Goal: Information Seeking & Learning: Check status

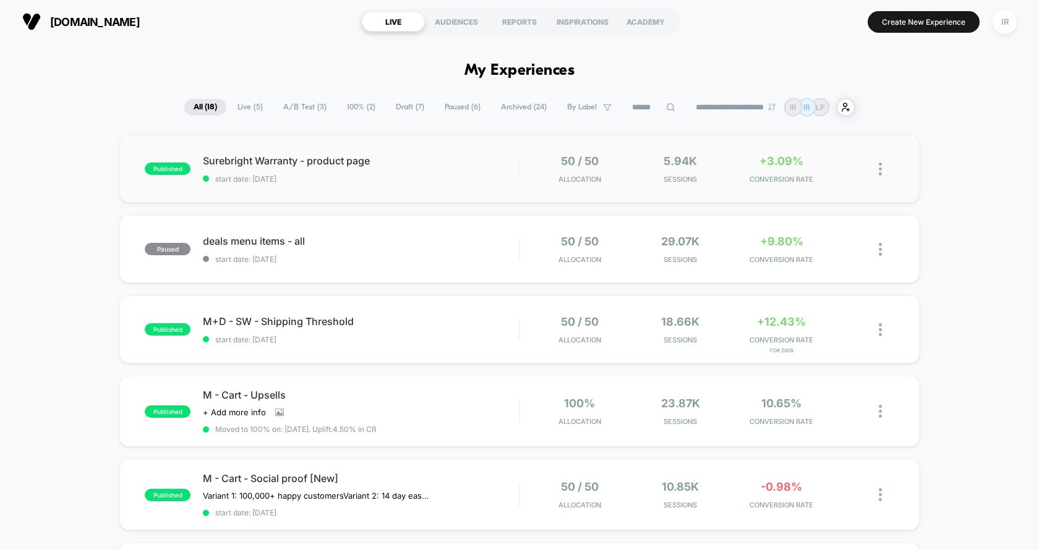
click at [426, 194] on div "published Surebright Warranty - product page start date: [DATE] 50 / 50 Allocat…" at bounding box center [519, 169] width 800 height 68
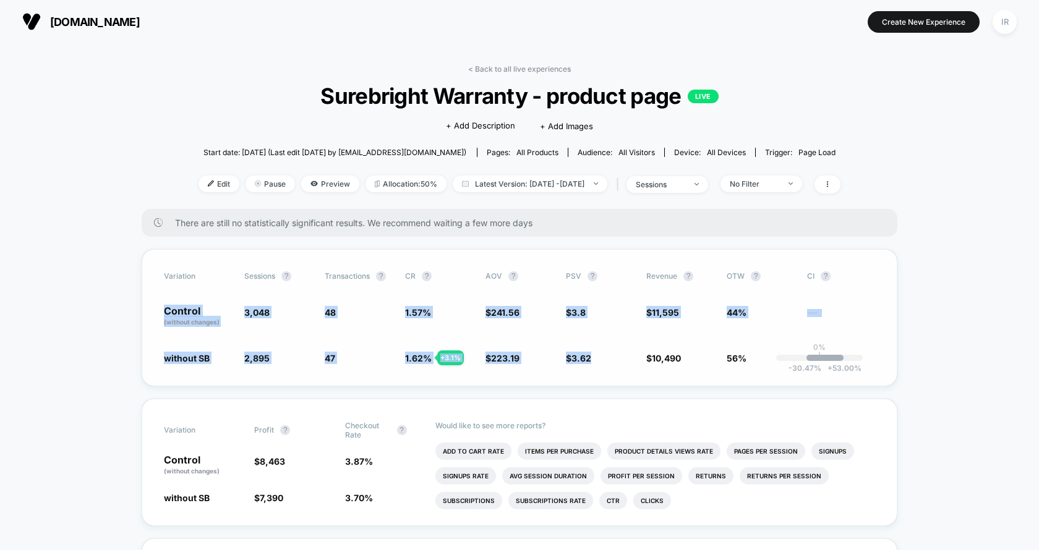
drag, startPoint x: 146, startPoint y: 305, endPoint x: 697, endPoint y: 349, distance: 552.7
click at [697, 349] on div "Variation Sessions ? Transactions ? CR ? AOV ? PSV ? Revenue ? OTW ? CI ? Contr…" at bounding box center [520, 317] width 756 height 137
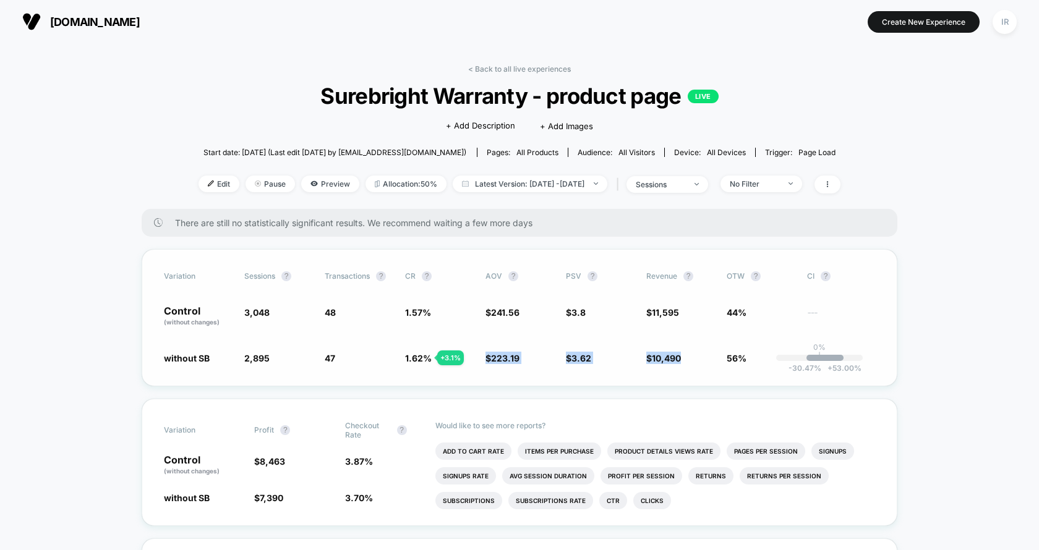
drag, startPoint x: 696, startPoint y: 357, endPoint x: 503, endPoint y: 341, distance: 194.2
click at [503, 341] on div "Variation Sessions ? Transactions ? CR ? AOV ? PSV ? Revenue ? OTW ? CI ? Contr…" at bounding box center [520, 317] width 756 height 137
drag, startPoint x: 497, startPoint y: 313, endPoint x: 749, endPoint y: 313, distance: 251.7
click at [749, 313] on div "Control (without changes) 3,048 48 1.57 % $ 241.56 $ 3.8 $ 11,595 44% ---" at bounding box center [519, 316] width 711 height 21
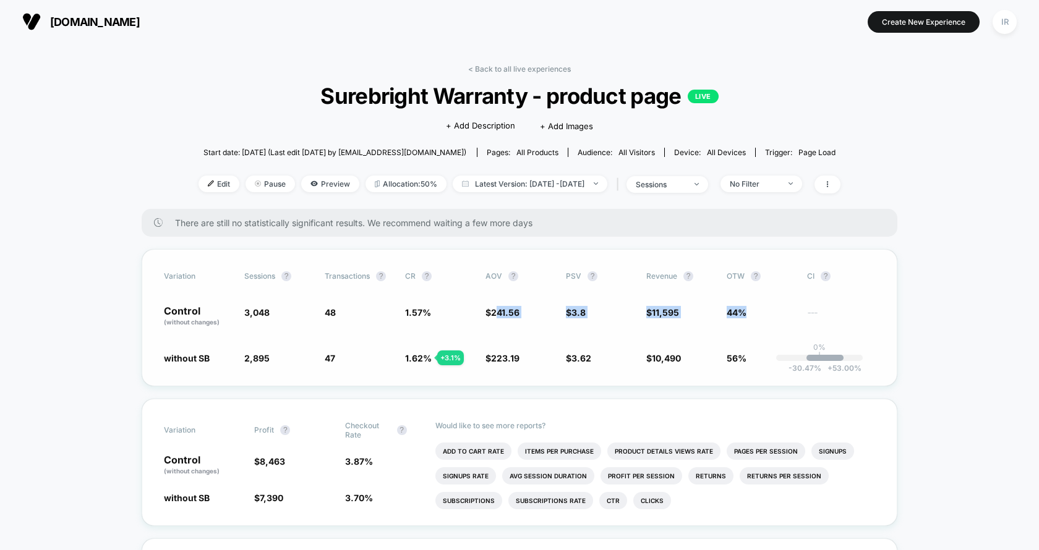
click at [749, 313] on span "44%" at bounding box center [761, 316] width 68 height 21
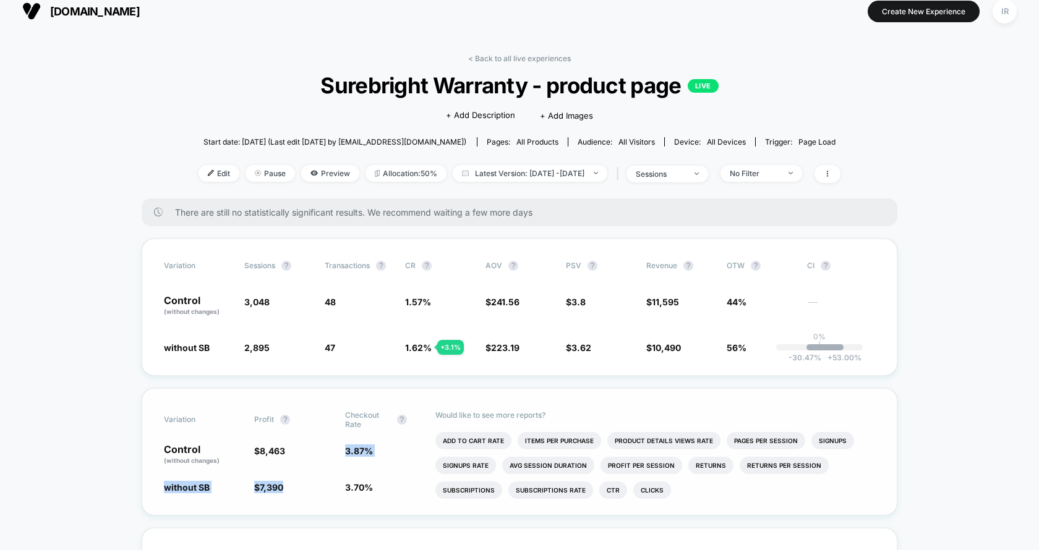
drag, startPoint x: 344, startPoint y: 446, endPoint x: 376, endPoint y: 476, distance: 43.7
click at [376, 476] on div "Variation Profit ? Checkout Rate ? Control (without changes) $ 8,463 3.87 % wit…" at bounding box center [520, 451] width 756 height 127
drag, startPoint x: 402, startPoint y: 343, endPoint x: 445, endPoint y: 344, distance: 42.7
click at [445, 344] on div "without SB 2,895 - 5 % 47 + 3.1 % 1.62 % + 3.1 % $ 223.19 - 7.6 % $ 3.62 - 4.7 …" at bounding box center [519, 347] width 711 height 12
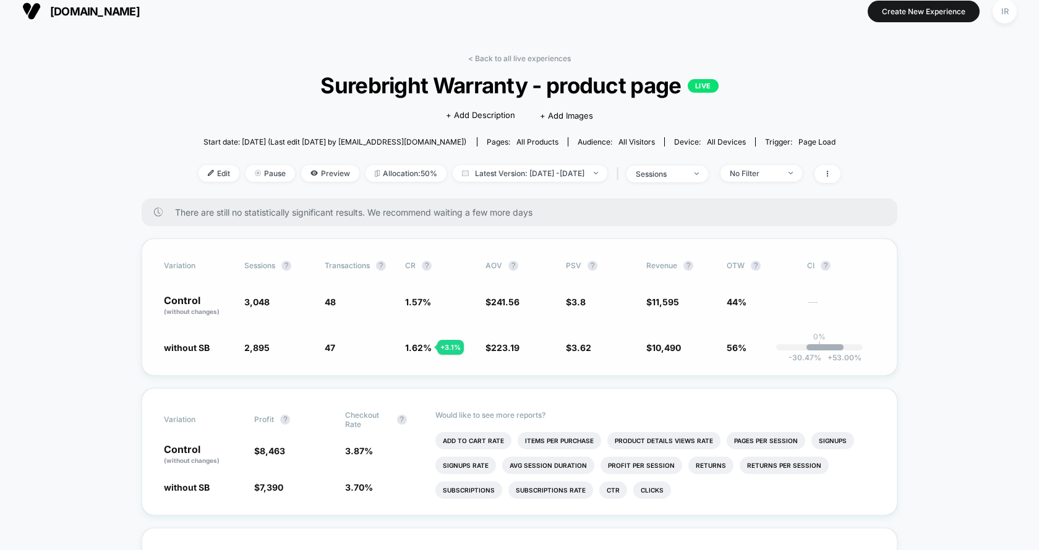
click at [445, 344] on div "+ 3.1 %" at bounding box center [450, 347] width 27 height 15
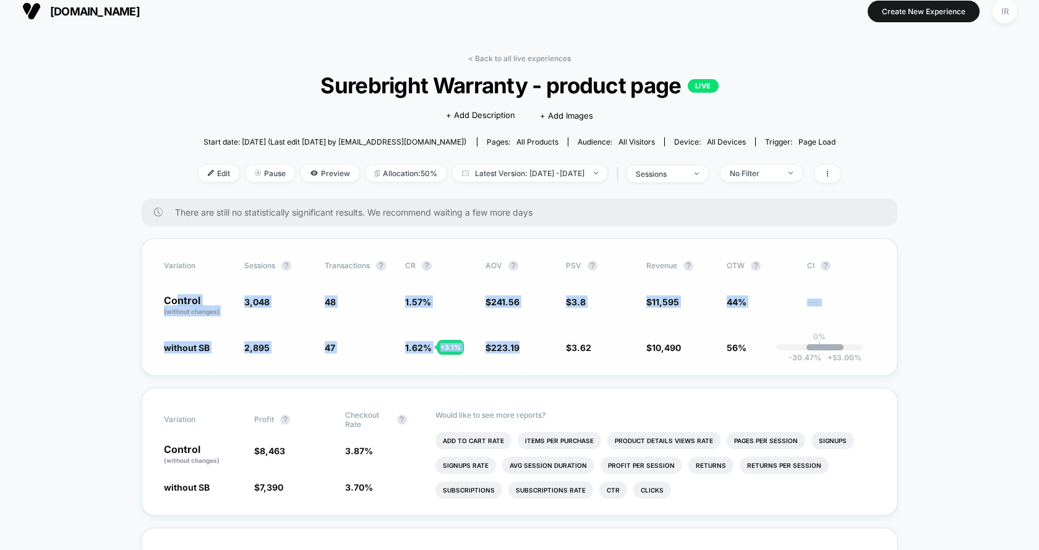
drag, startPoint x: 526, startPoint y: 351, endPoint x: 178, endPoint y: 294, distance: 352.7
click at [178, 294] on div "Variation Sessions ? Transactions ? CR ? AOV ? PSV ? Revenue ? OTW ? CI ? Contr…" at bounding box center [520, 307] width 756 height 137
click at [178, 296] on p "Control (without changes)" at bounding box center [198, 306] width 68 height 21
drag, startPoint x: 163, startPoint y: 291, endPoint x: 766, endPoint y: 334, distance: 605.0
click at [766, 335] on div "Variation Sessions ? Transactions ? CR ? AOV ? PSV ? Revenue ? OTW ? CI ? Contr…" at bounding box center [520, 307] width 756 height 137
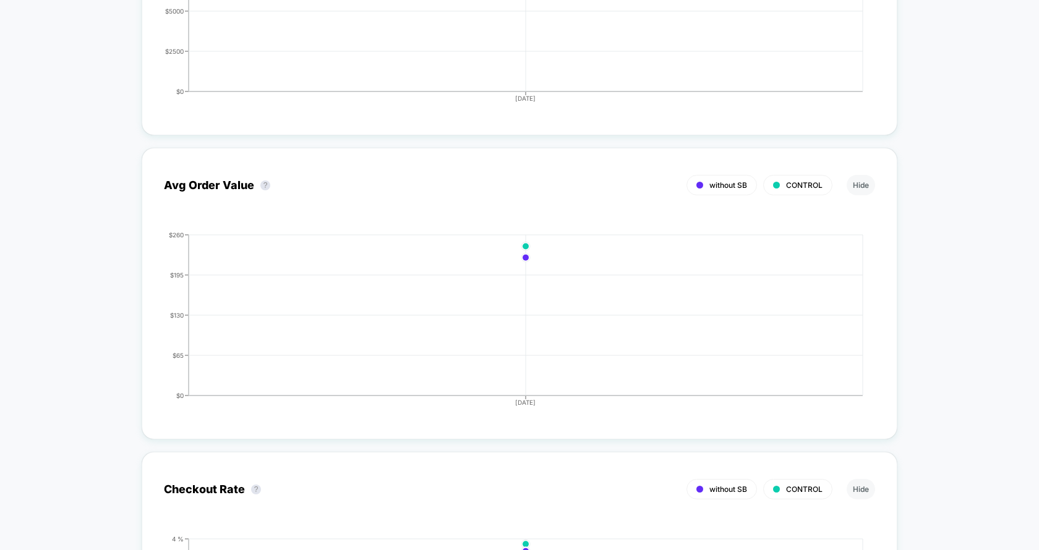
scroll to position [1746, 0]
